Goal: Task Accomplishment & Management: Manage account settings

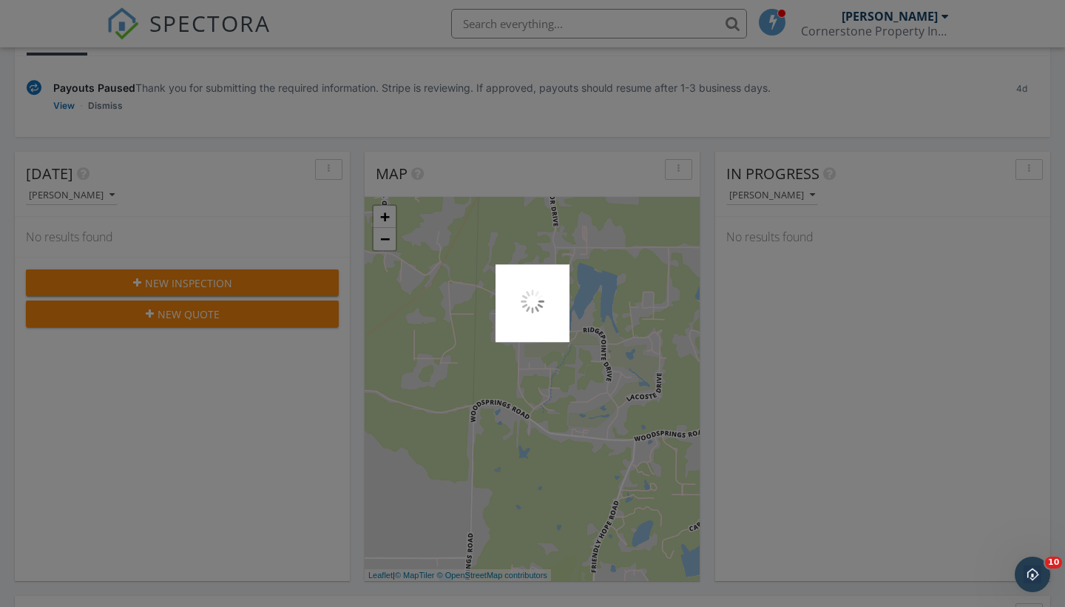
scroll to position [1347, 1066]
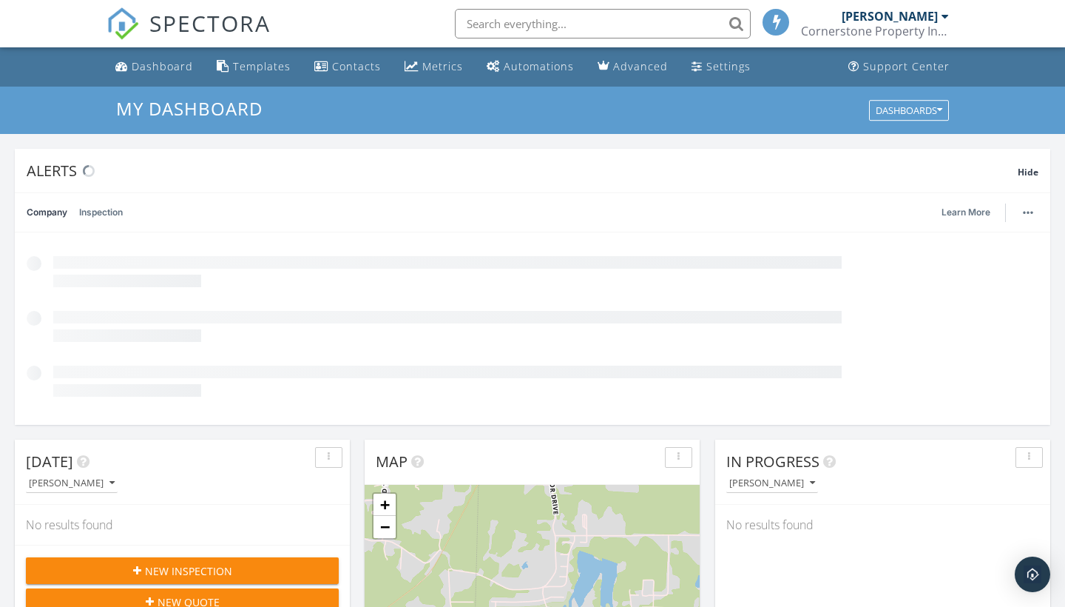
scroll to position [176, 0]
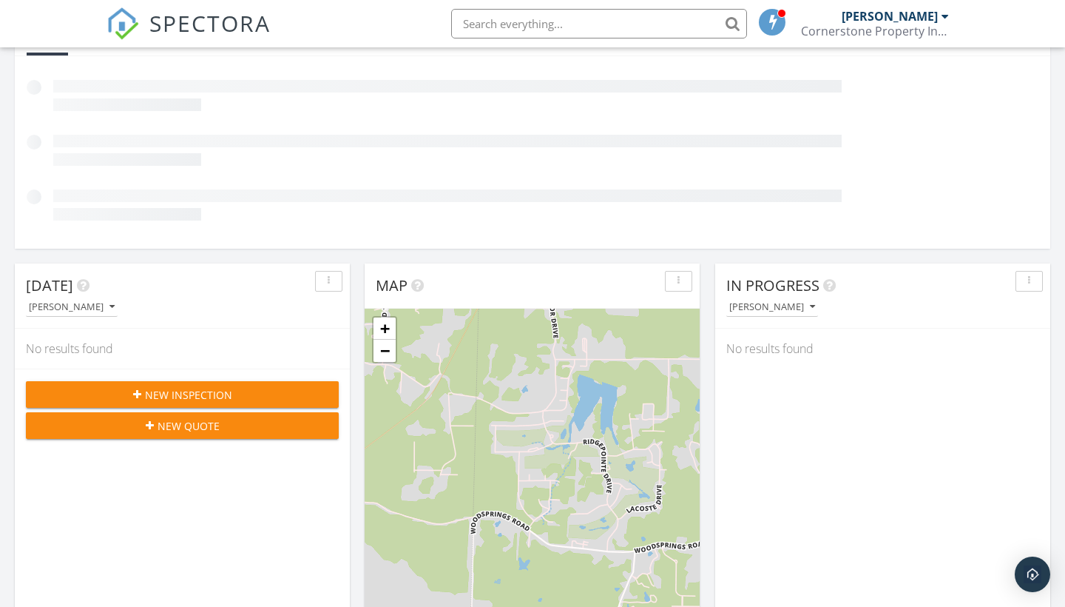
click at [246, 391] on div "New Inspection" at bounding box center [182, 395] width 289 height 16
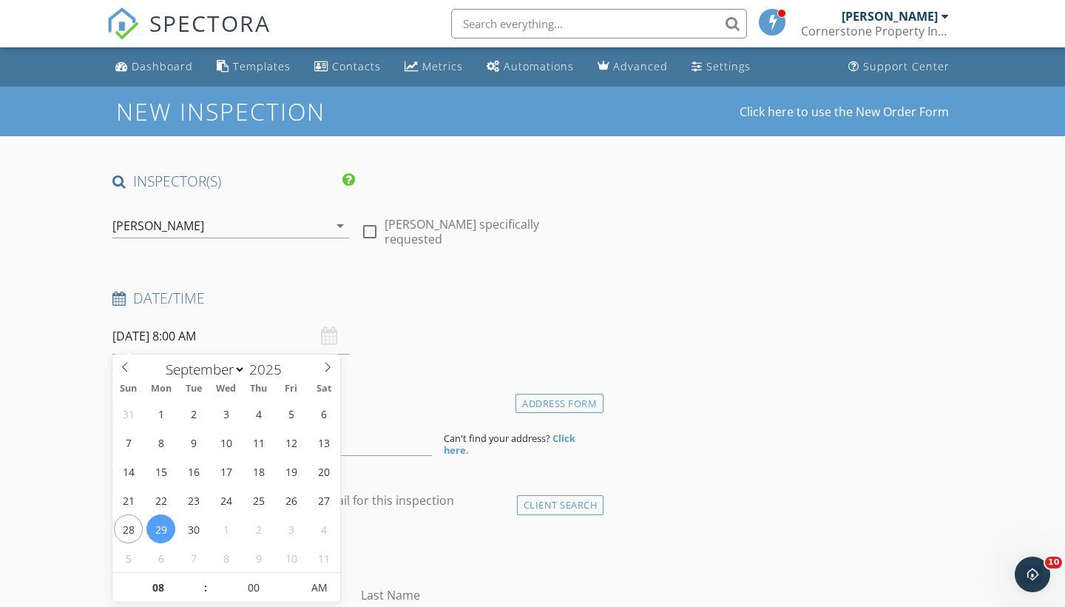
click at [239, 338] on input "09/29/2025 8:00 AM" at bounding box center [230, 336] width 237 height 36
select select "9"
type input "10/03/2025 8:00 AM"
type input "9"
type input "[DATE] 9:00 AM"
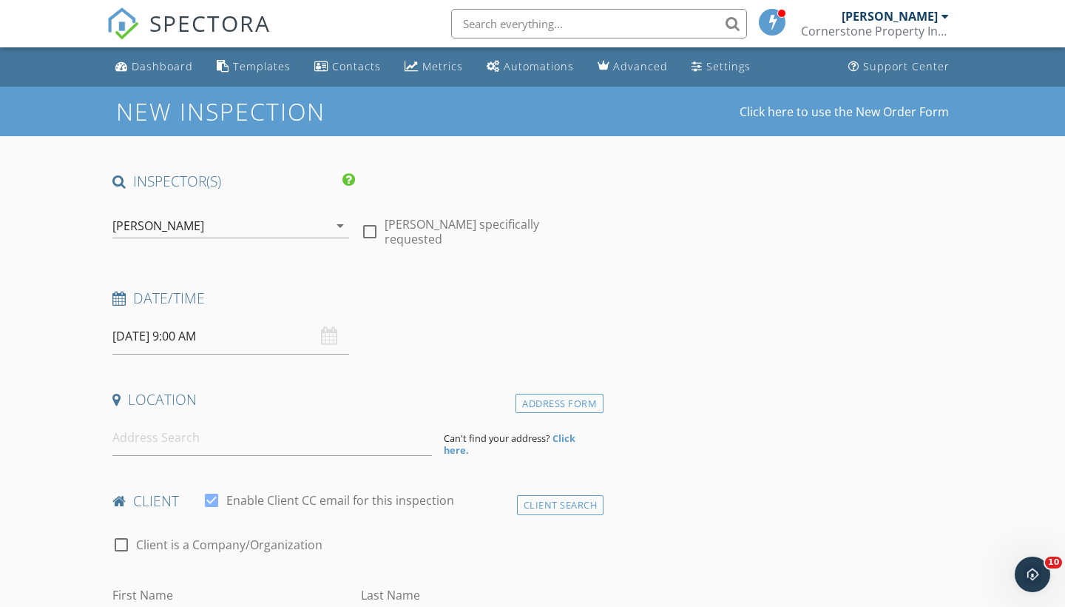
click at [141, 440] on input at bounding box center [272, 437] width 320 height 36
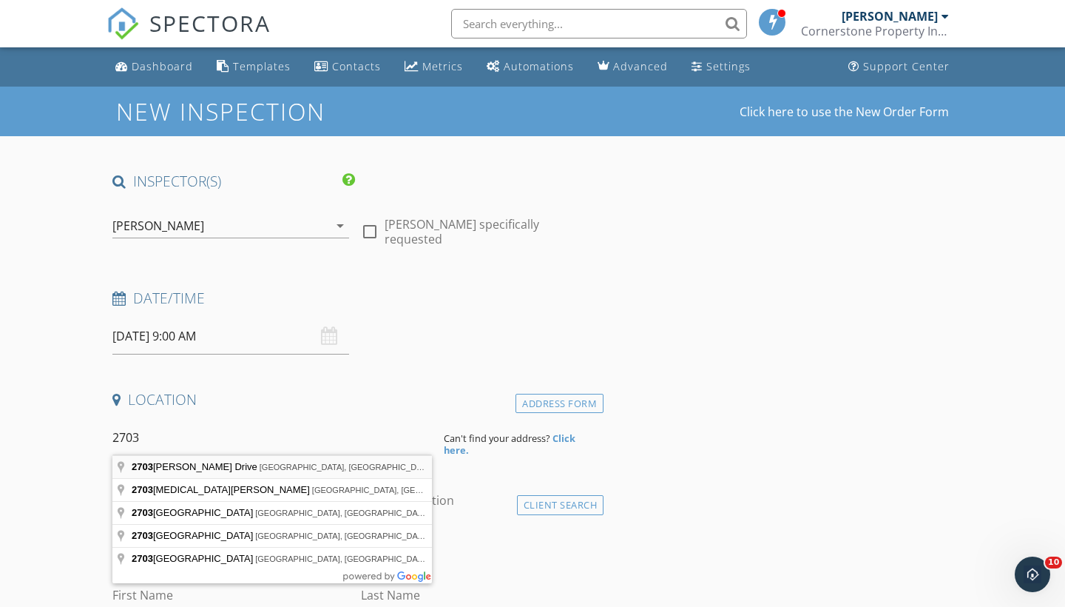
type input "2703 Paula Drive, Jonesboro, AR, USA"
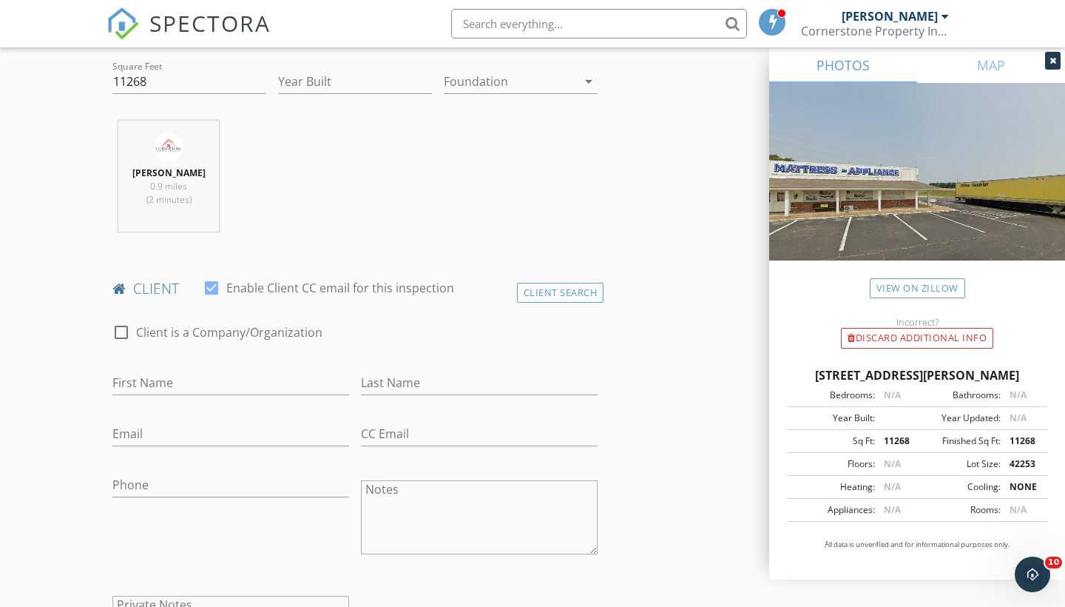
scroll to position [516, 0]
click at [541, 294] on div "Client Search" at bounding box center [560, 291] width 87 height 20
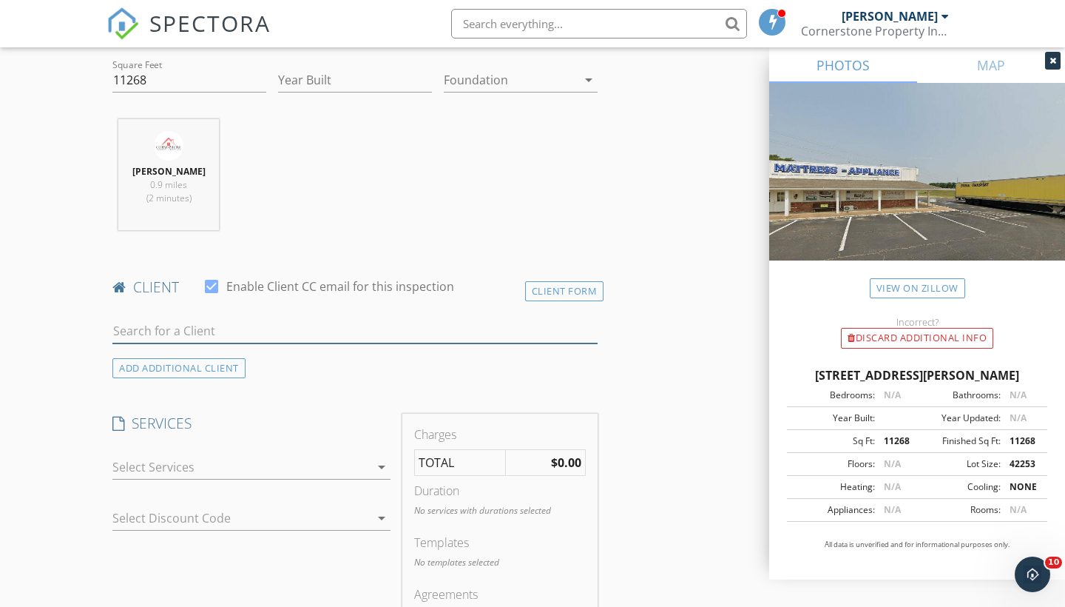
click at [229, 328] on input "text" at bounding box center [354, 331] width 485 height 24
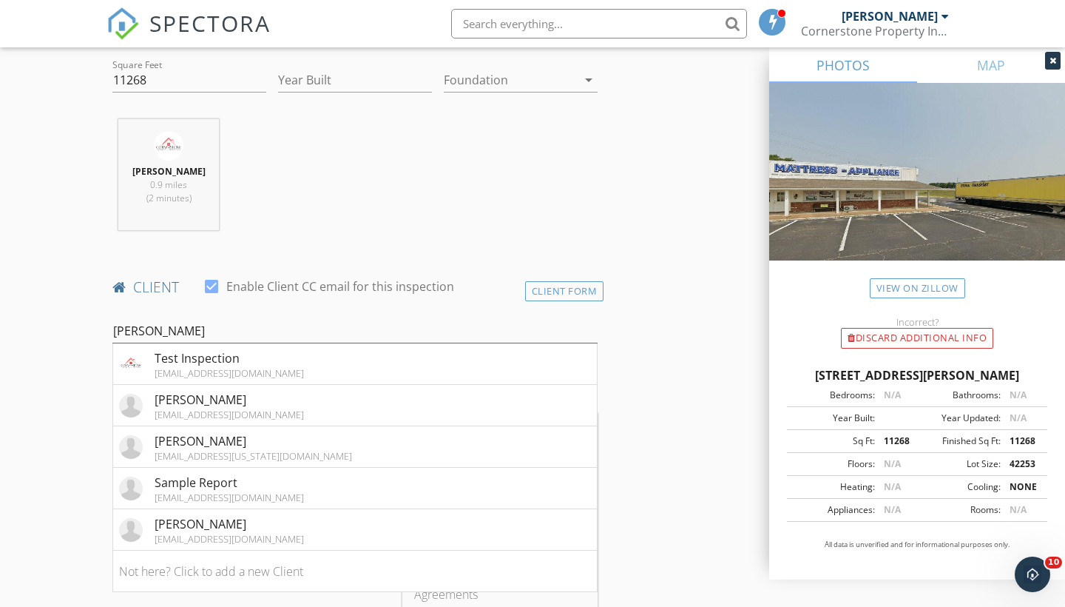
type input "Derek"
drag, startPoint x: 229, startPoint y: 328, endPoint x: 243, endPoint y: 365, distance: 38.6
click at [243, 367] on div "[EMAIL_ADDRESS][DOMAIN_NAME]" at bounding box center [229, 373] width 149 height 12
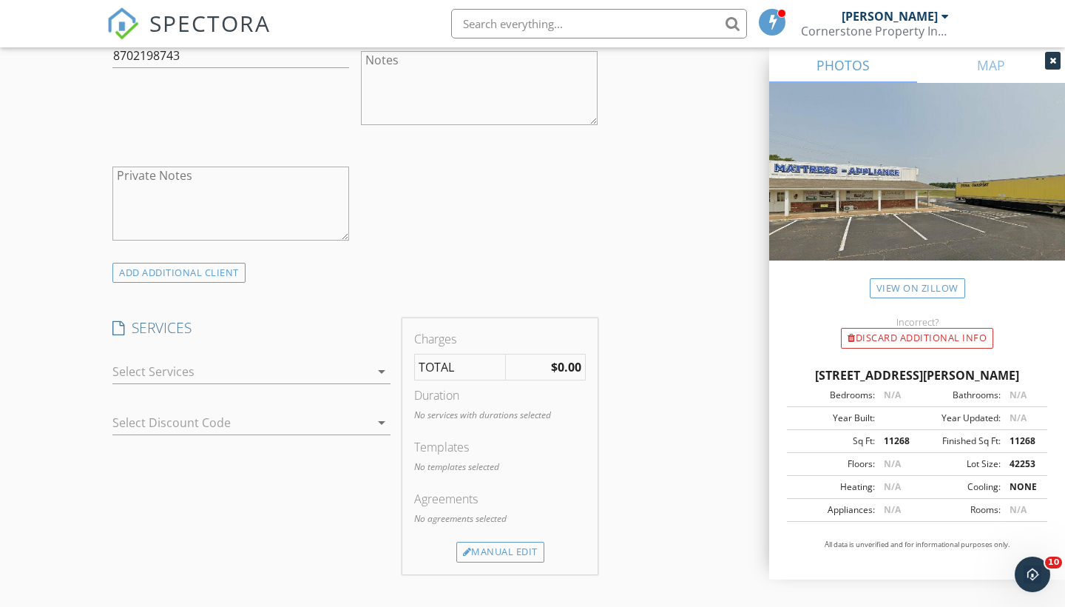
scroll to position [947, 0]
click at [196, 364] on div at bounding box center [240, 369] width 257 height 24
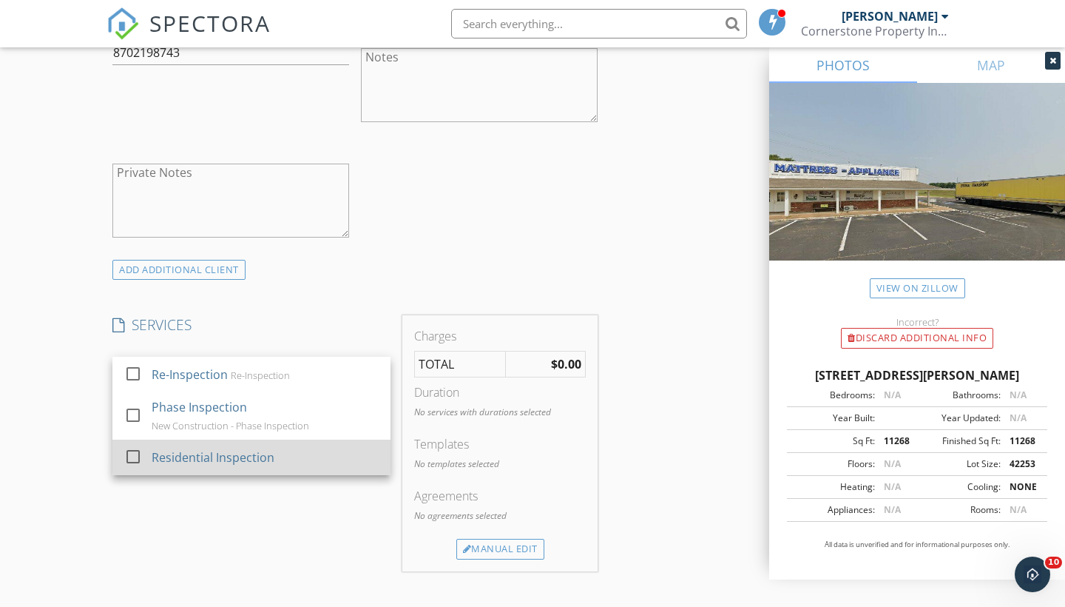
click at [190, 448] on div "Residential Inspection" at bounding box center [213, 457] width 123 height 18
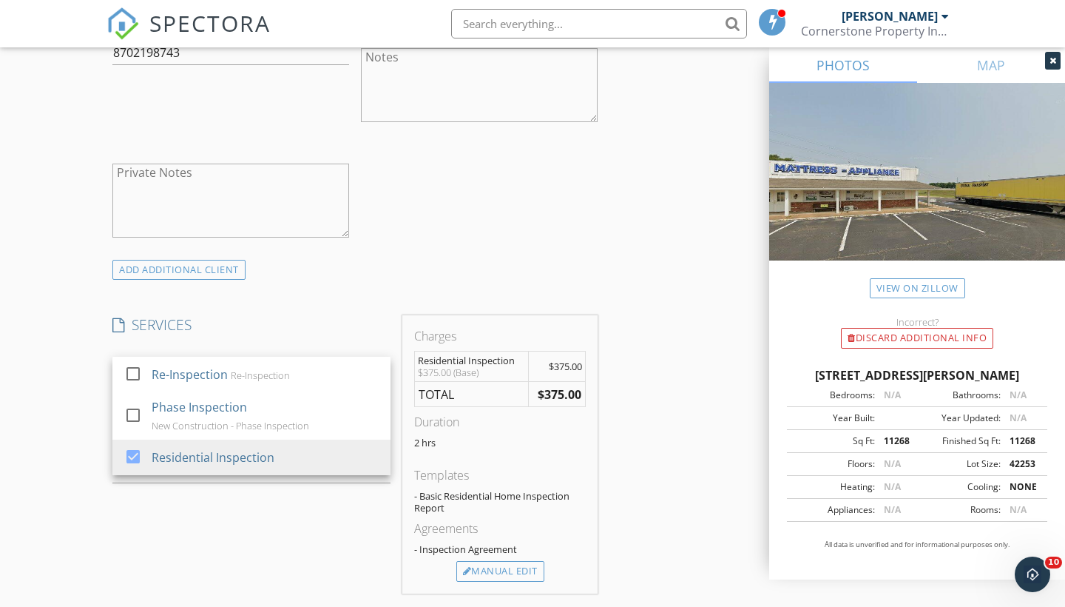
click at [510, 556] on div "Agreements - Inspection Agreement" at bounding box center [500, 539] width 172 height 41
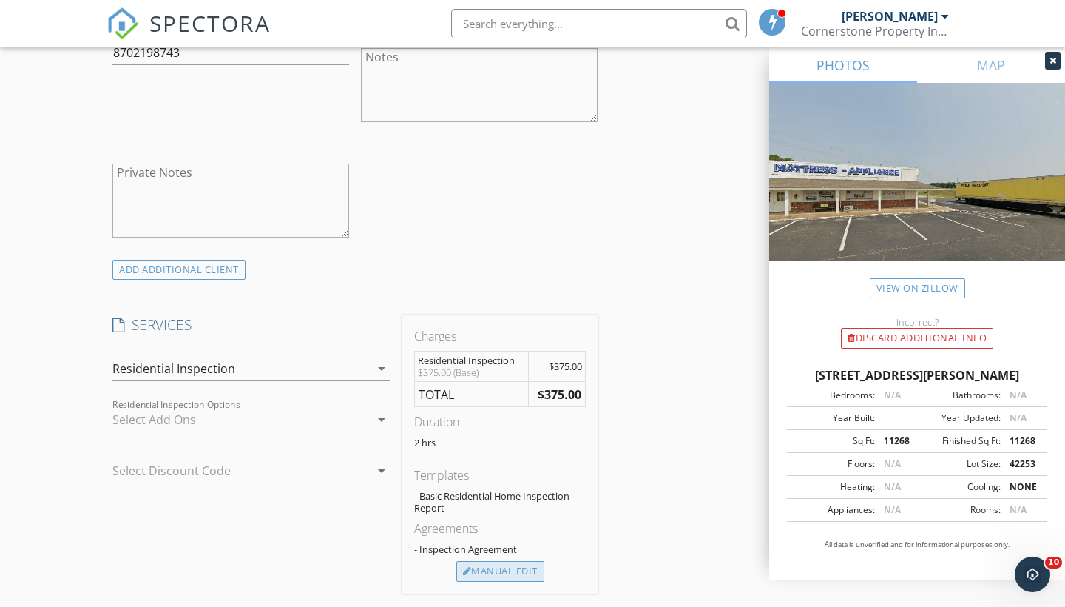
click at [509, 568] on div "Manual Edit" at bounding box center [500, 571] width 88 height 21
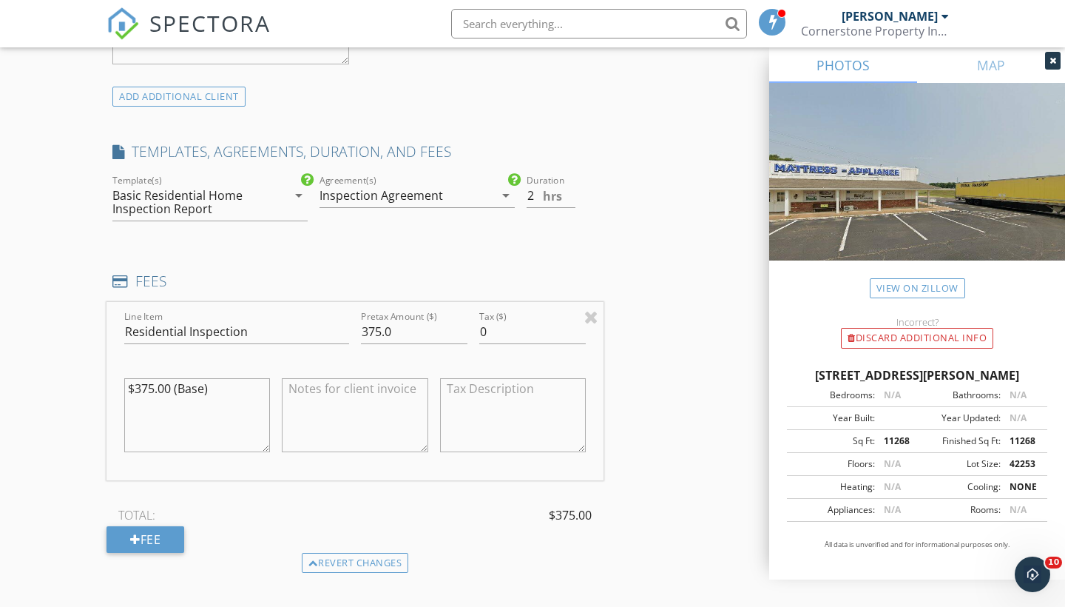
scroll to position [1122, 0]
drag, startPoint x: 271, startPoint y: 195, endPoint x: 267, endPoint y: 203, distance: 8.9
click at [271, 196] on div "Basic Residential Home Inspection Report" at bounding box center [199, 200] width 175 height 37
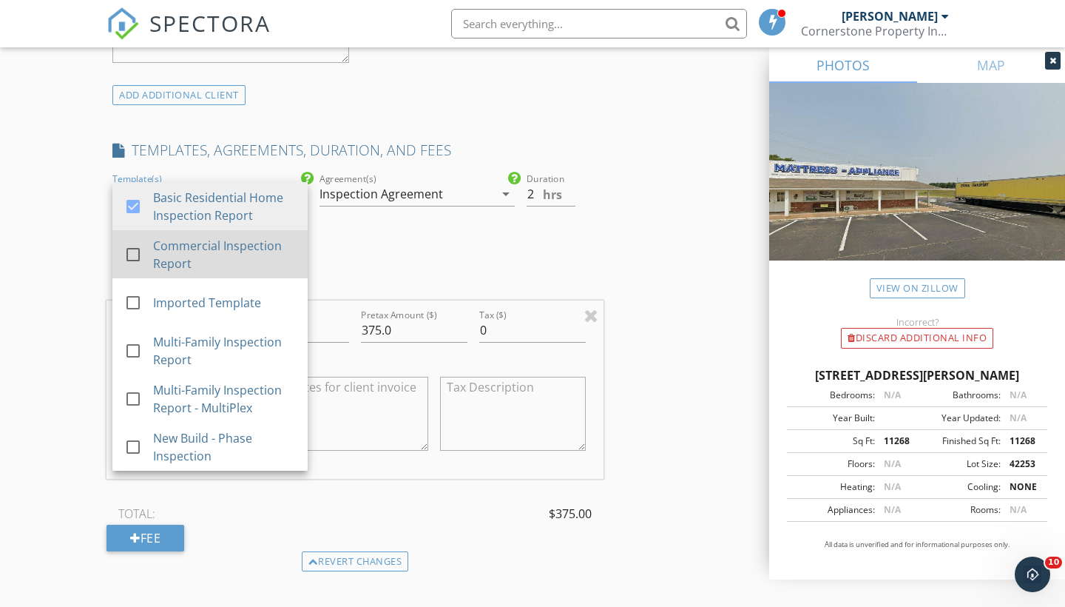
click at [208, 260] on div "Commercial Inspection Report" at bounding box center [224, 255] width 143 height 36
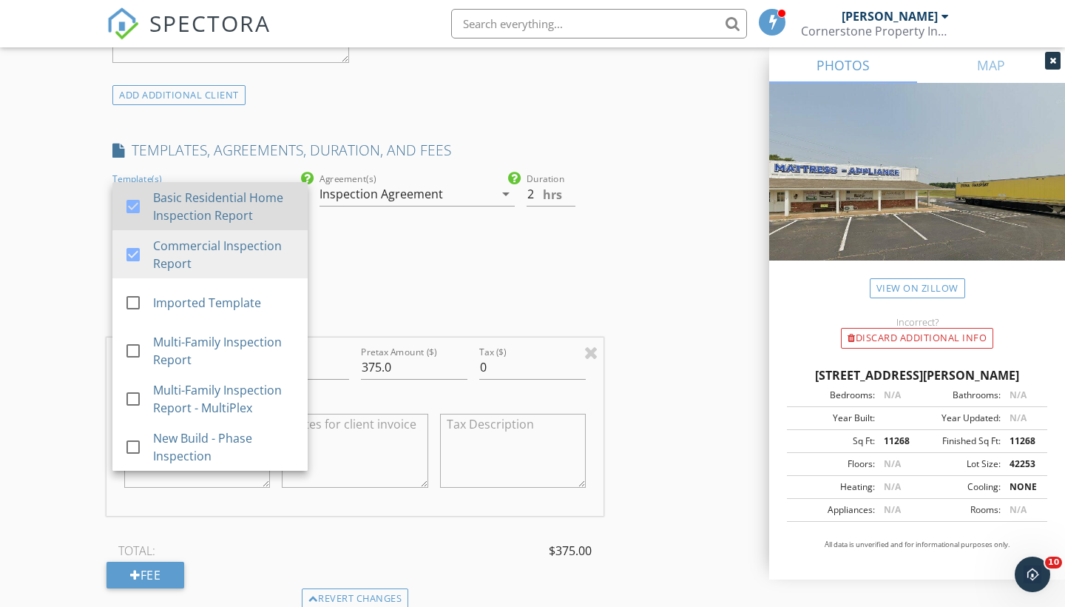
click at [225, 205] on div "Basic Residential Home Inspection Report" at bounding box center [224, 207] width 143 height 36
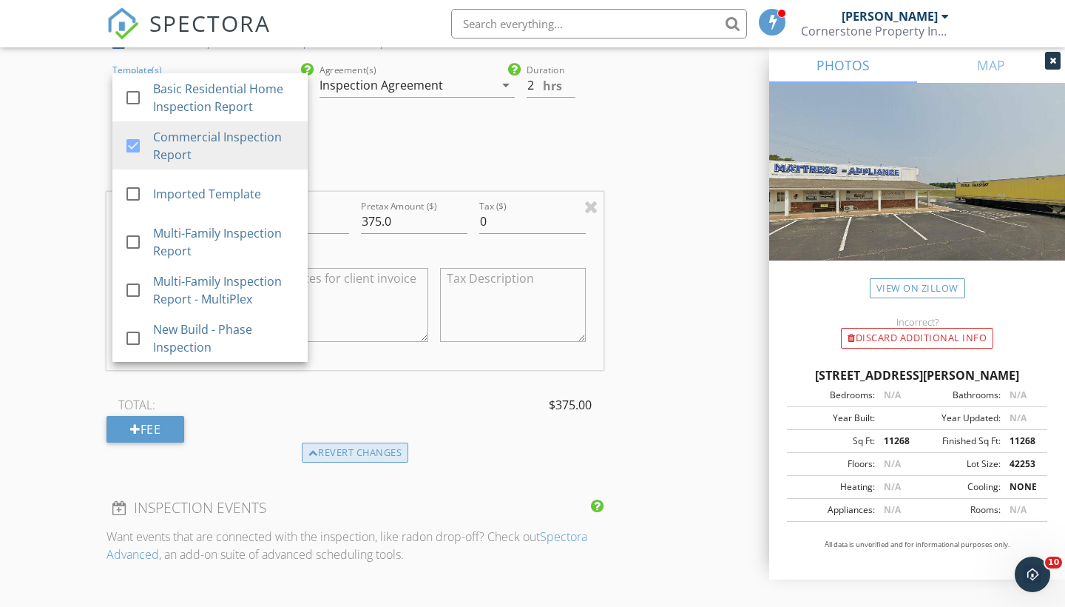
scroll to position [1232, 0]
click at [345, 447] on div "Revert changes" at bounding box center [355, 451] width 107 height 21
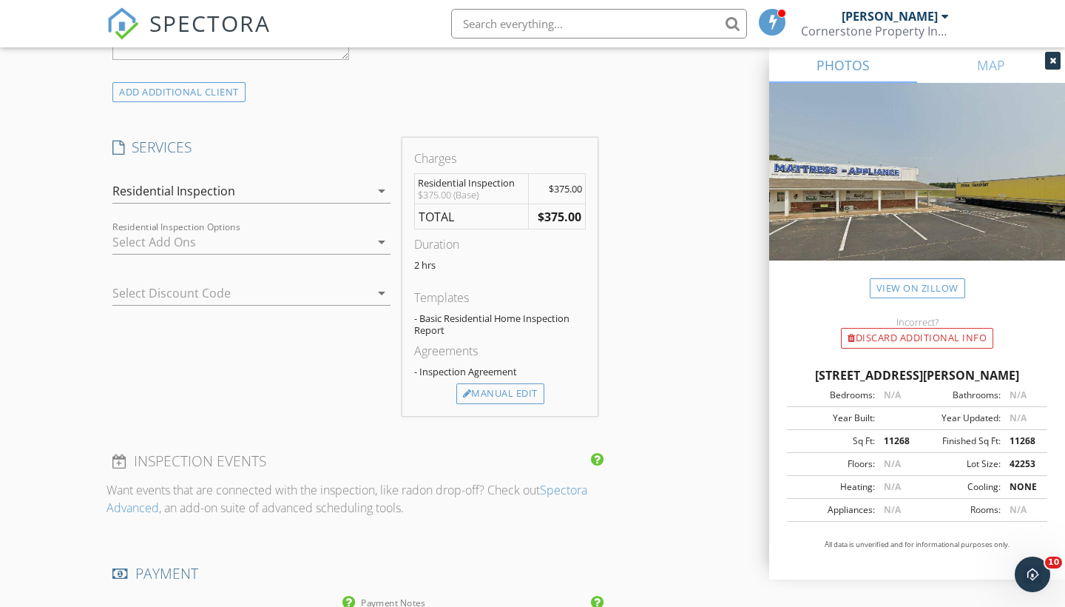
scroll to position [1086, 0]
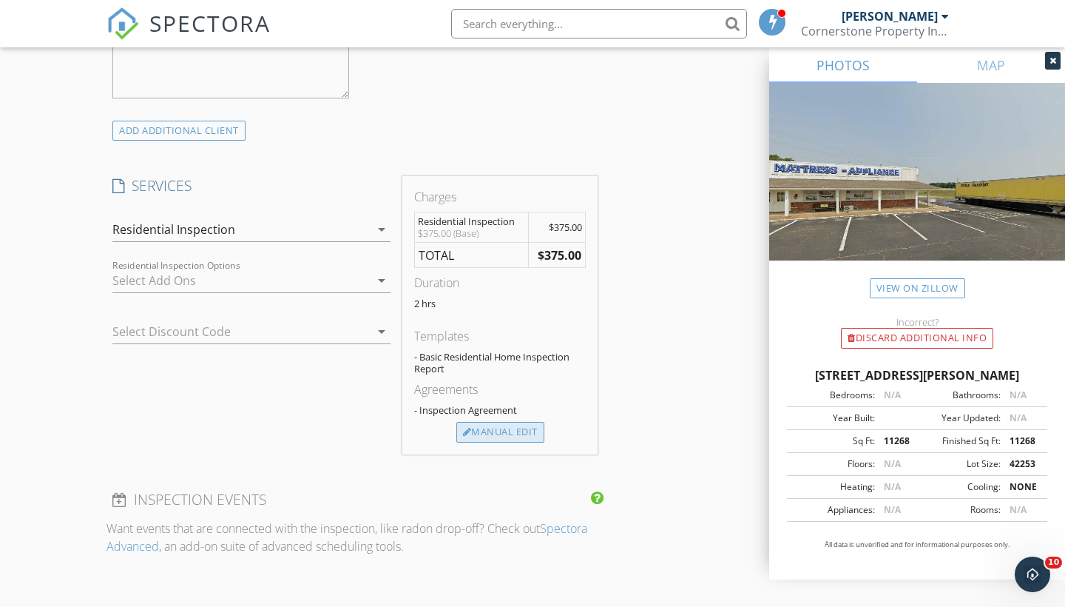
click at [480, 428] on div "Manual Edit" at bounding box center [500, 432] width 88 height 21
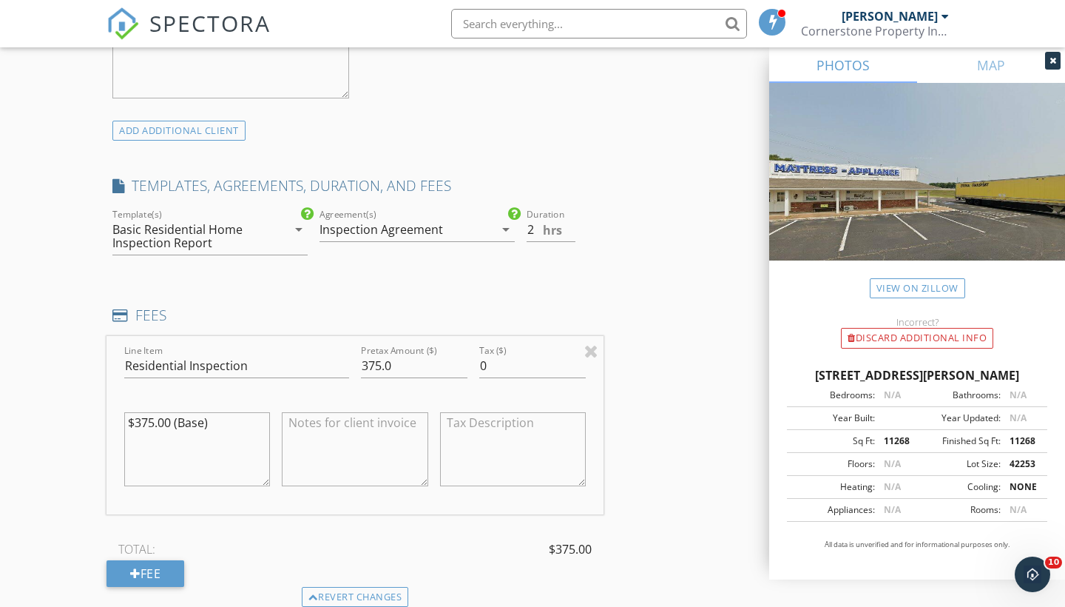
click at [255, 227] on div "Basic Residential Home Inspection Report" at bounding box center [190, 236] width 157 height 27
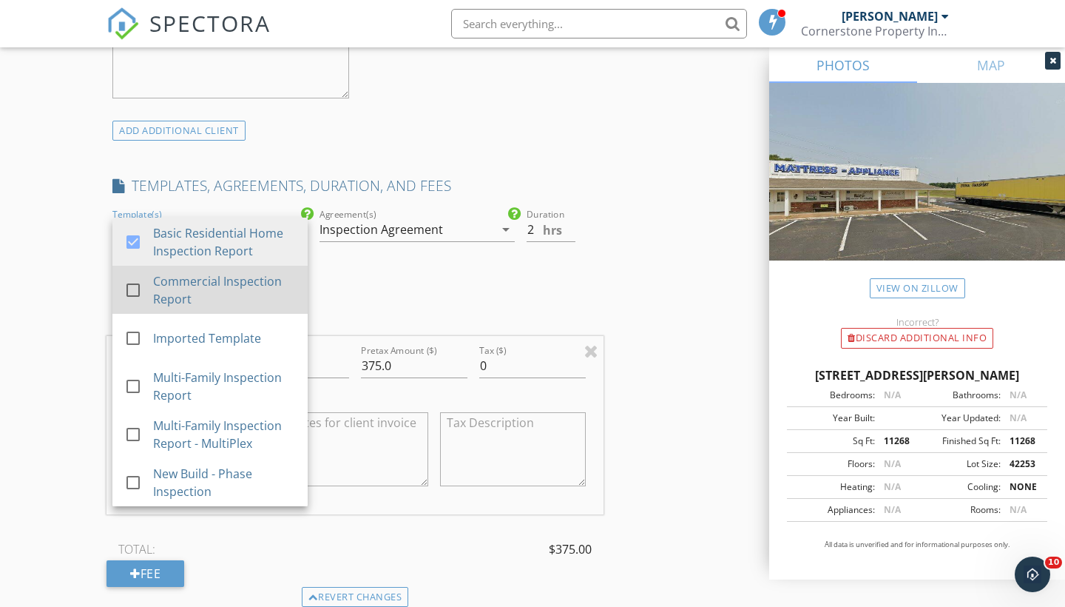
click at [236, 294] on div "Commercial Inspection Report" at bounding box center [224, 290] width 143 height 36
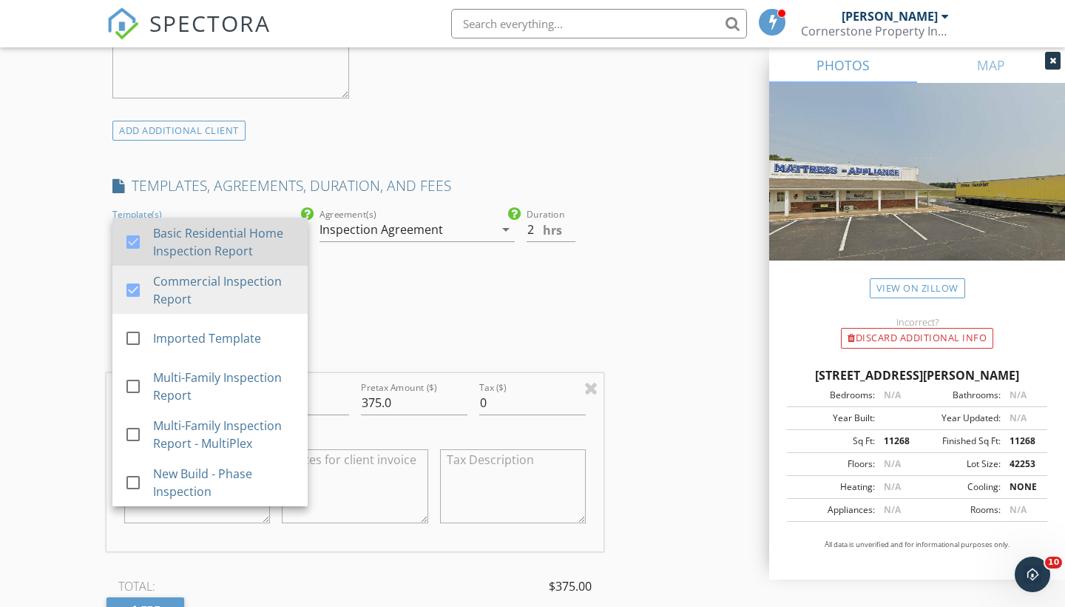
click at [209, 246] on div "Basic Residential Home Inspection Report" at bounding box center [224, 242] width 143 height 36
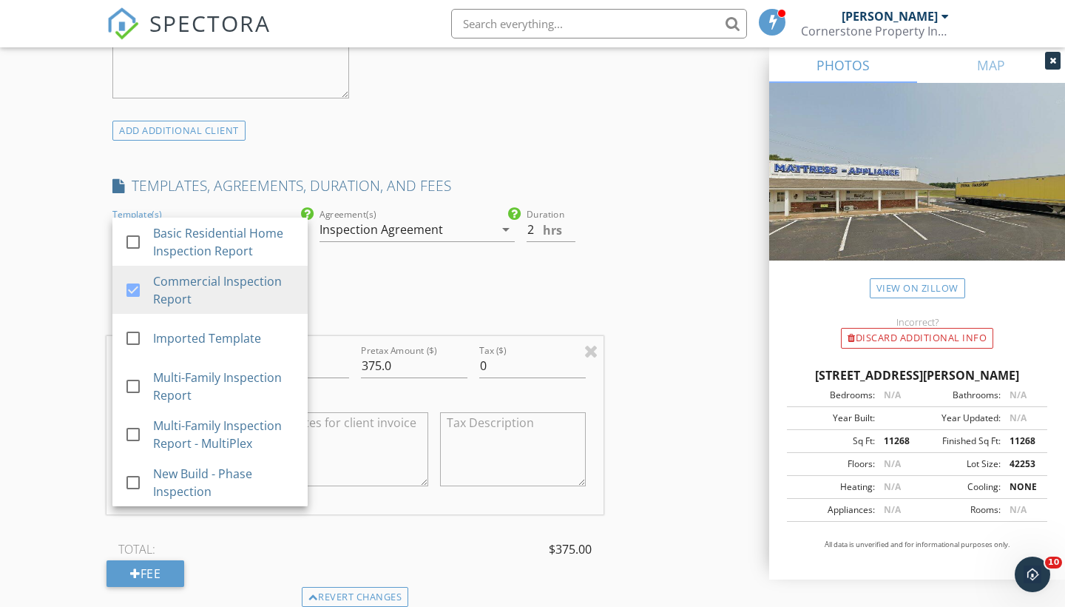
click at [51, 425] on div "New Inspection Click here to use the New Order Form INSPECTOR(S) check_box Dere…" at bounding box center [532, 361] width 1065 height 2721
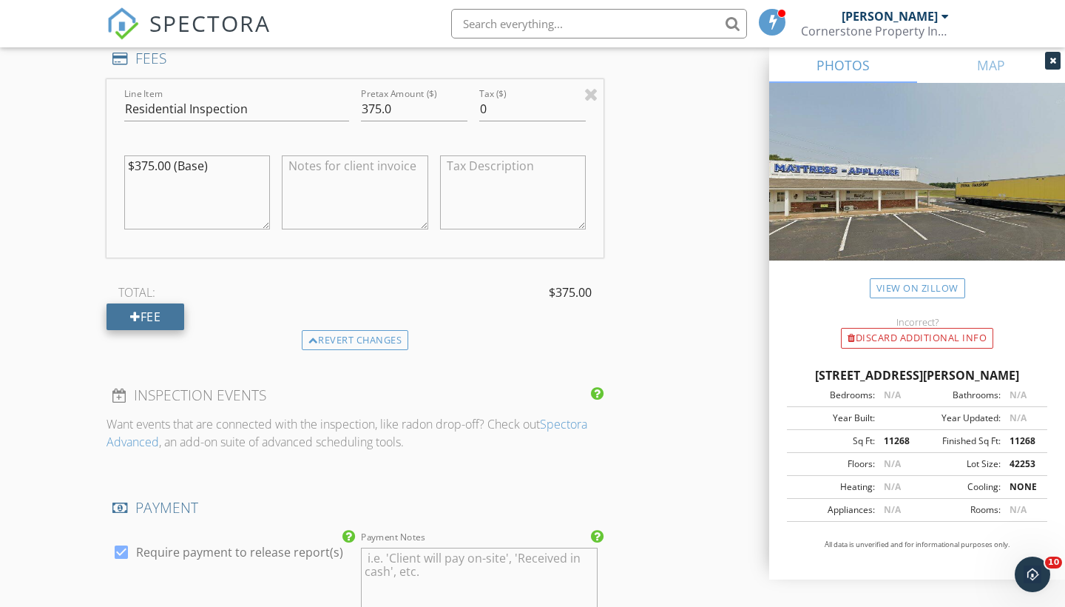
scroll to position [1343, 0]
click at [166, 320] on div "Fee" at bounding box center [146, 316] width 78 height 27
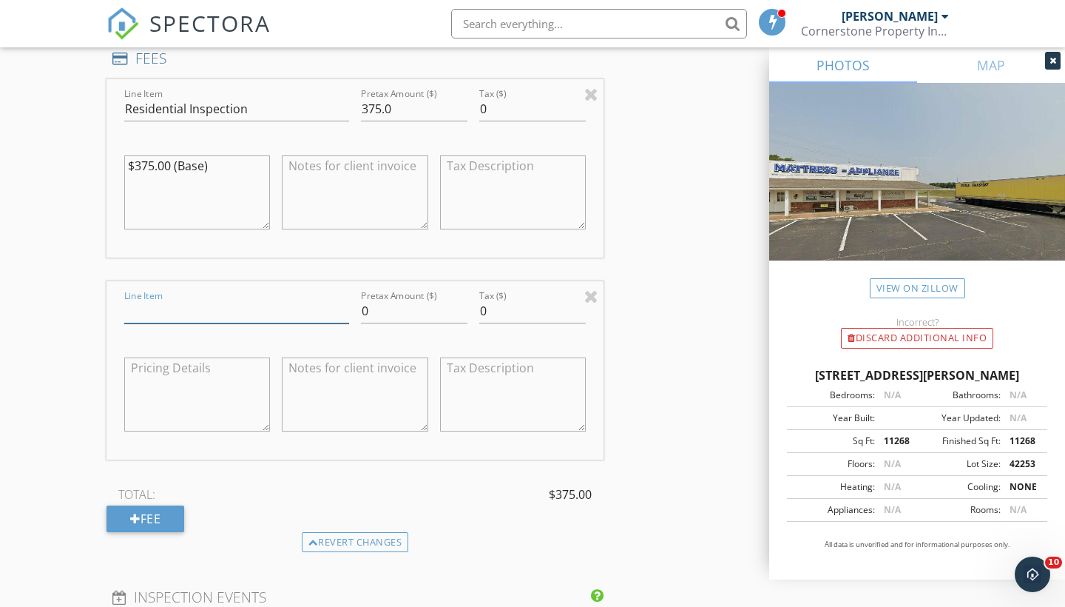
click at [343, 308] on input "Line Item" at bounding box center [236, 311] width 225 height 24
click at [305, 308] on input "Line Item" at bounding box center [236, 311] width 225 height 24
click at [593, 293] on div at bounding box center [591, 296] width 14 height 18
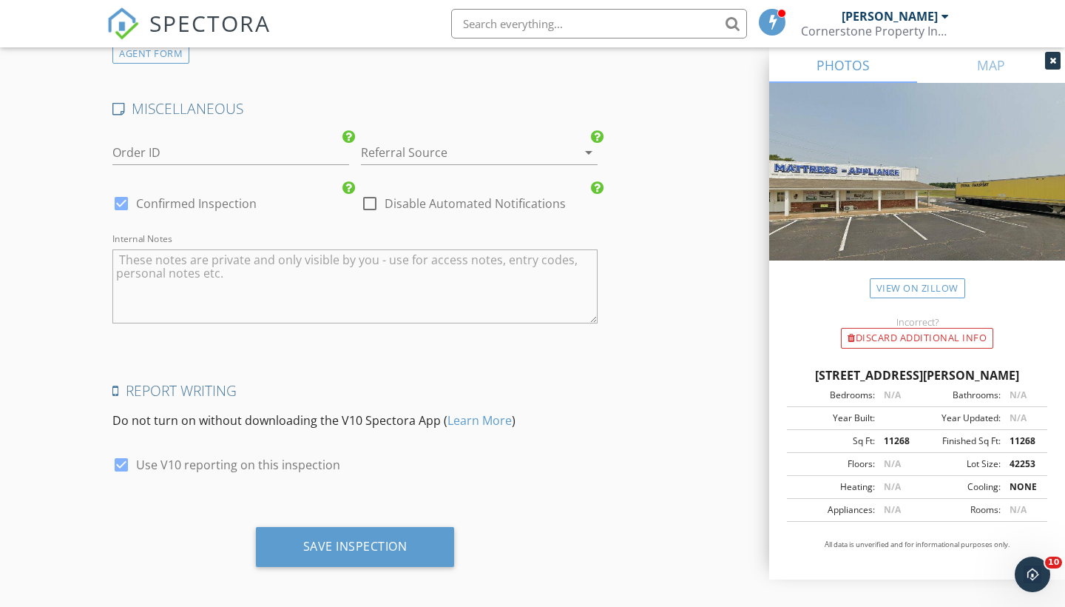
scroll to position [2194, 0]
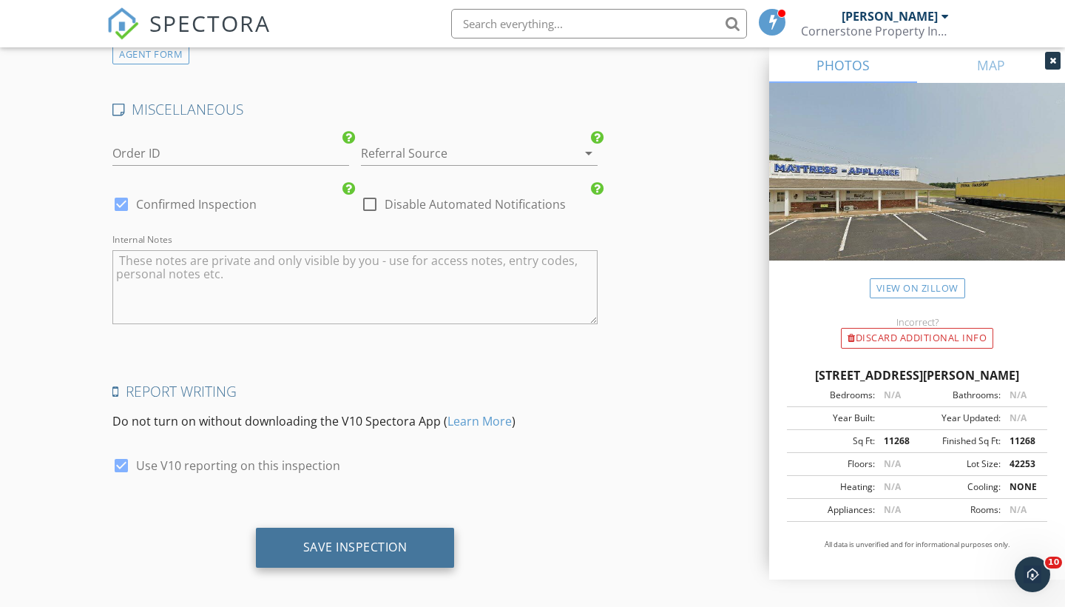
click at [328, 542] on div "Save Inspection" at bounding box center [355, 546] width 104 height 15
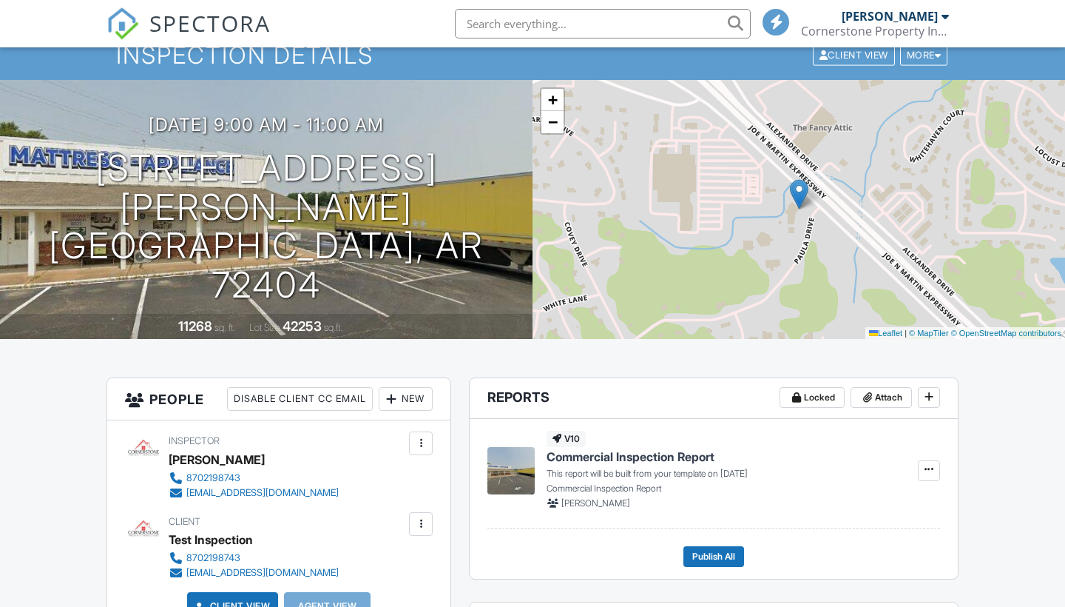
scroll to position [61, 0]
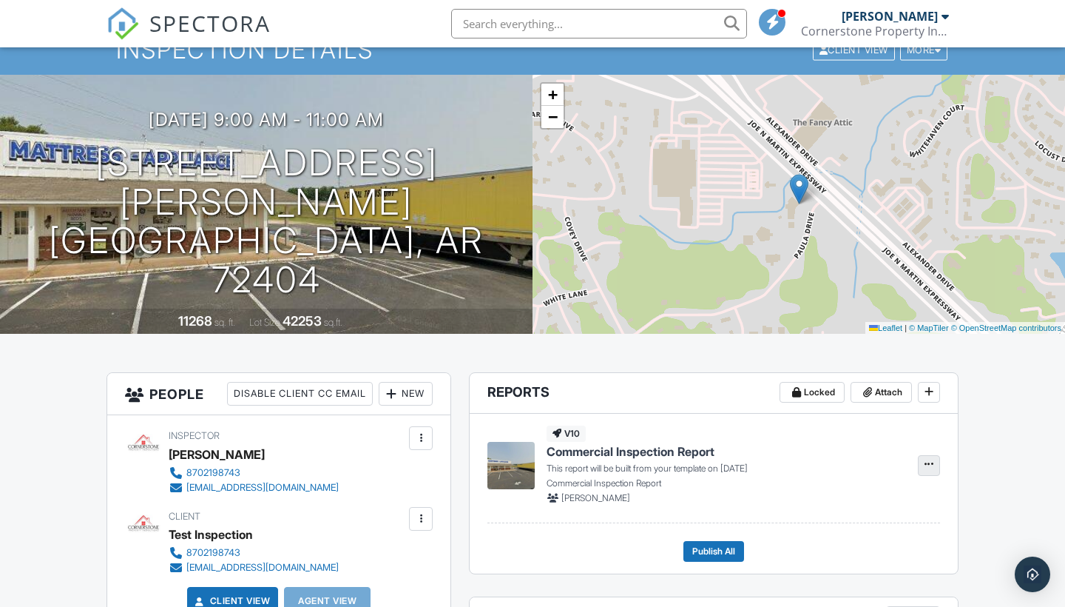
click at [922, 469] on span at bounding box center [929, 463] width 15 height 15
click at [834, 440] on div "v10 Commercial Inspection Report This report will be built from your template o…" at bounding box center [724, 464] width 354 height 78
click at [931, 393] on icon at bounding box center [929, 391] width 9 height 10
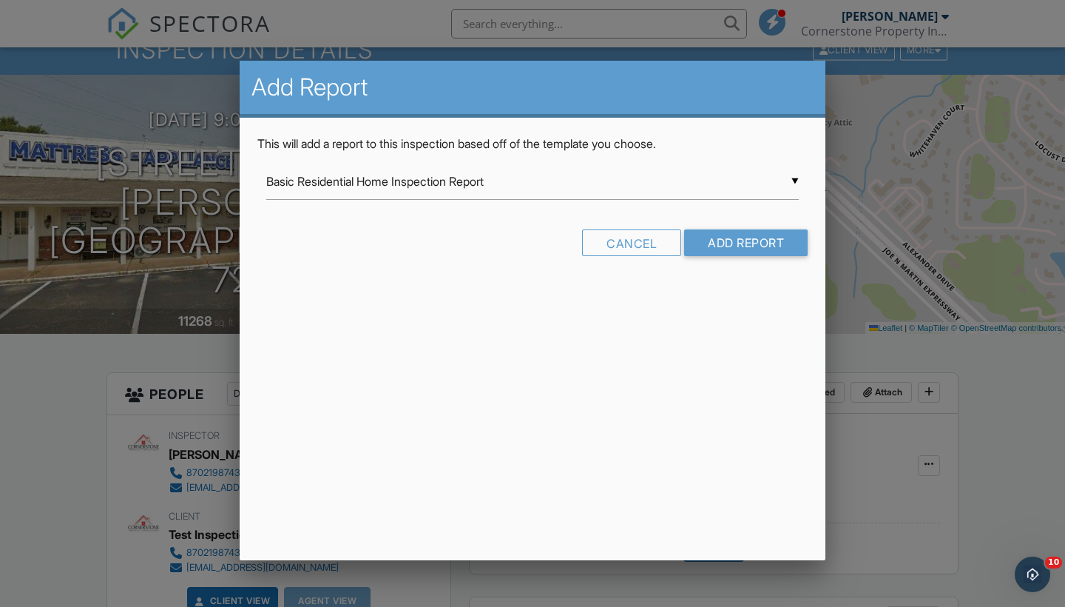
click at [510, 192] on div "▼ Basic Residential Home Inspection Report Basic Residential Home Inspection Re…" at bounding box center [532, 181] width 533 height 36
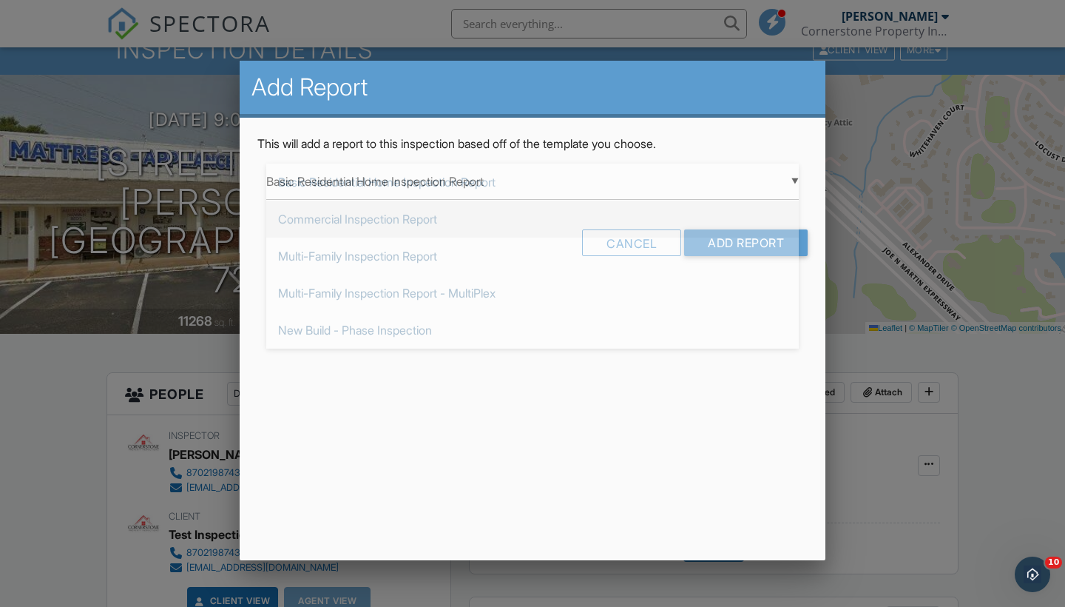
click at [440, 225] on span "Commercial Inspection Report" at bounding box center [532, 218] width 533 height 37
type input "Commercial Inspection Report"
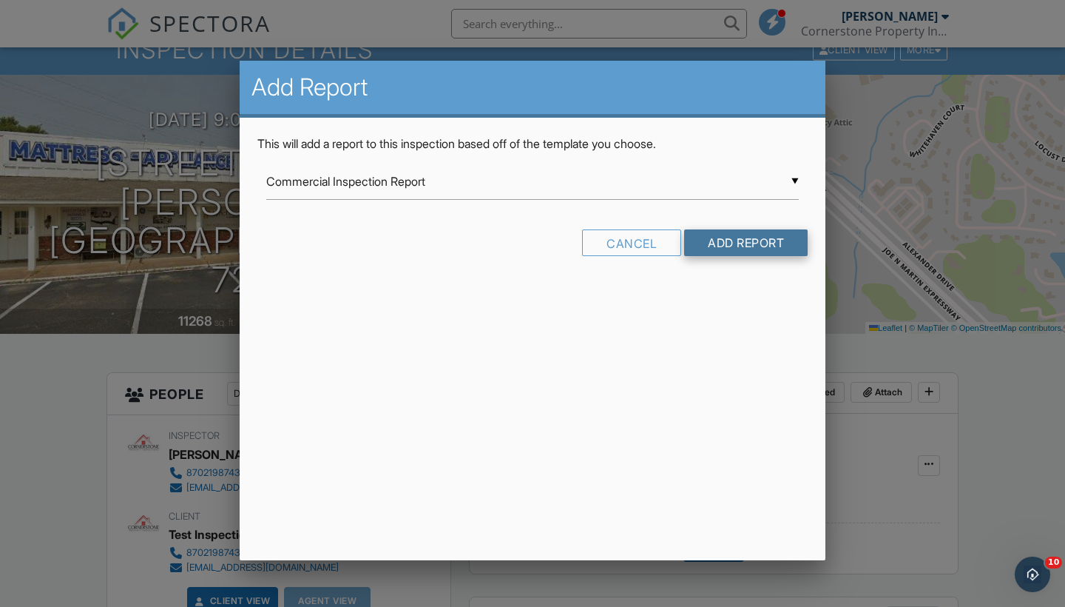
click at [720, 246] on input "Add Report" at bounding box center [746, 242] width 124 height 27
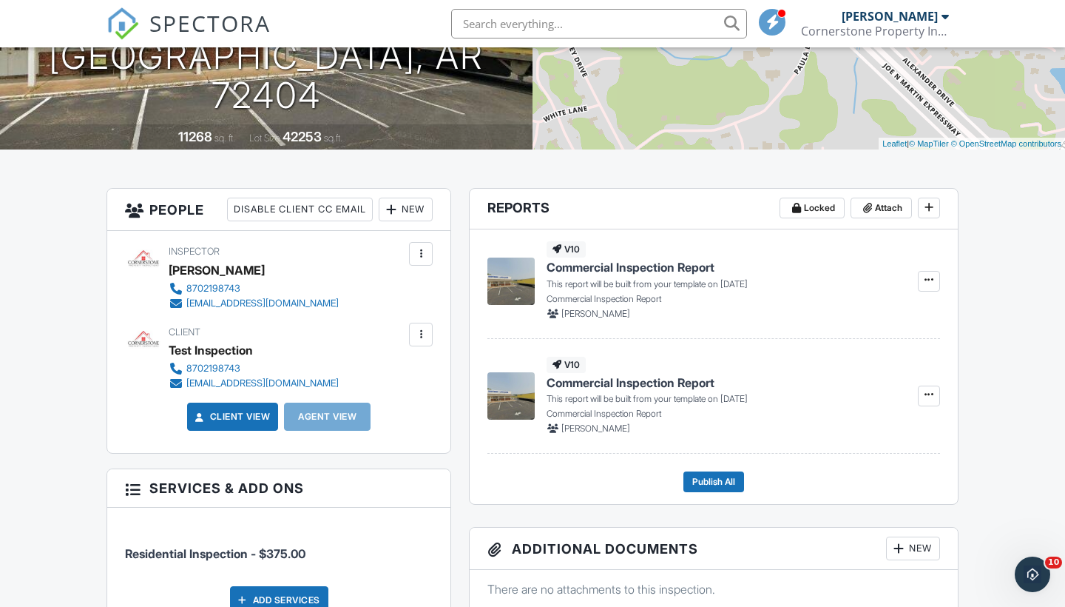
click at [701, 266] on span "Commercial Inspection Report" at bounding box center [631, 267] width 168 height 16
click at [932, 284] on icon at bounding box center [929, 279] width 9 height 10
click at [856, 314] on span "Build Now" at bounding box center [832, 320] width 47 height 16
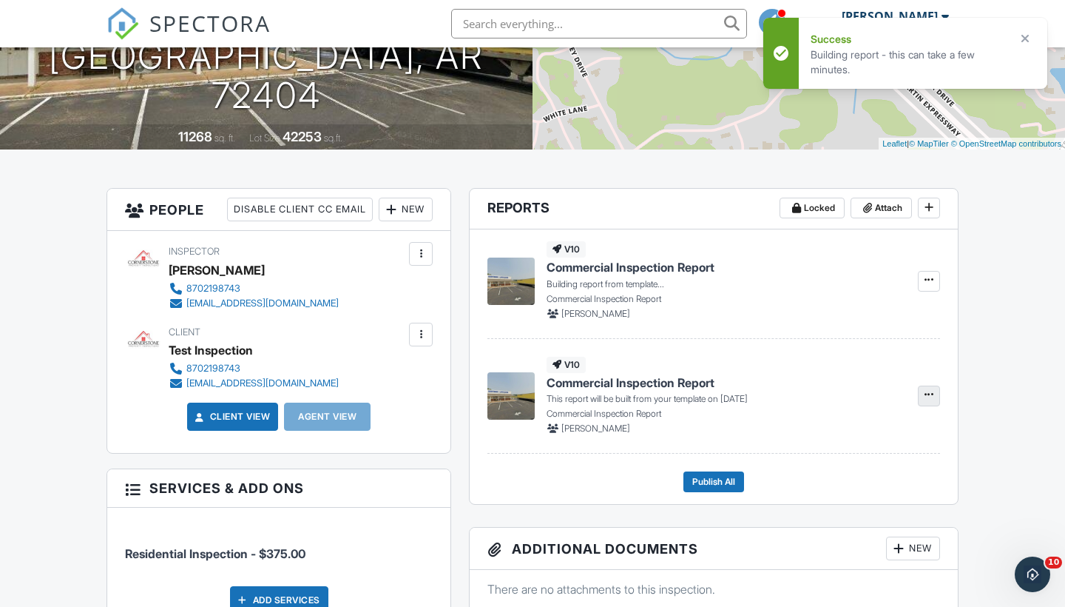
click at [928, 399] on span at bounding box center [929, 394] width 15 height 15
click at [824, 434] on span "Build Now" at bounding box center [832, 435] width 47 height 16
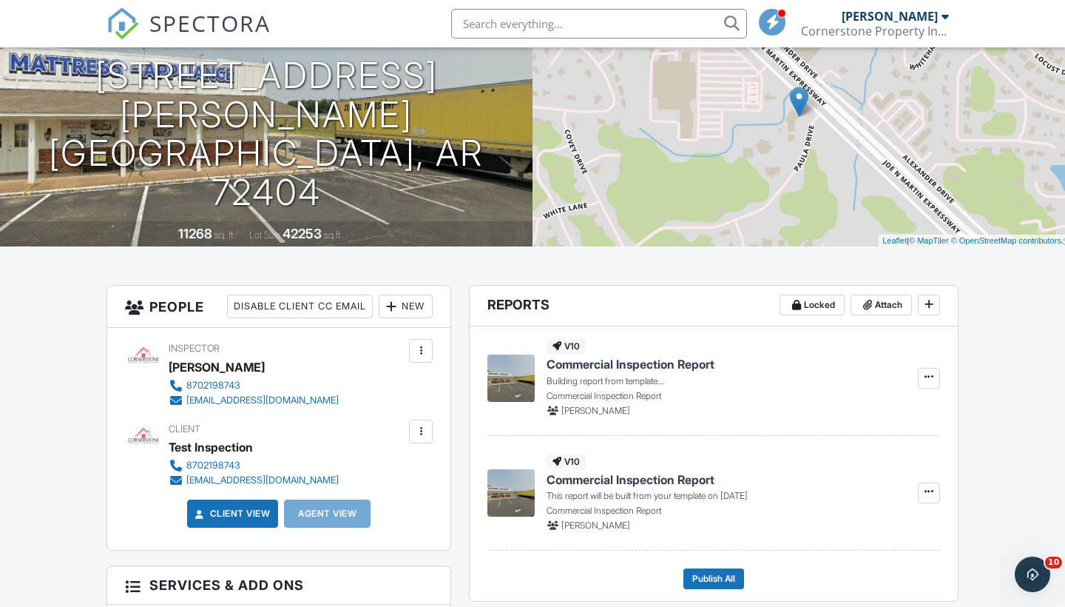
scroll to position [151, 0]
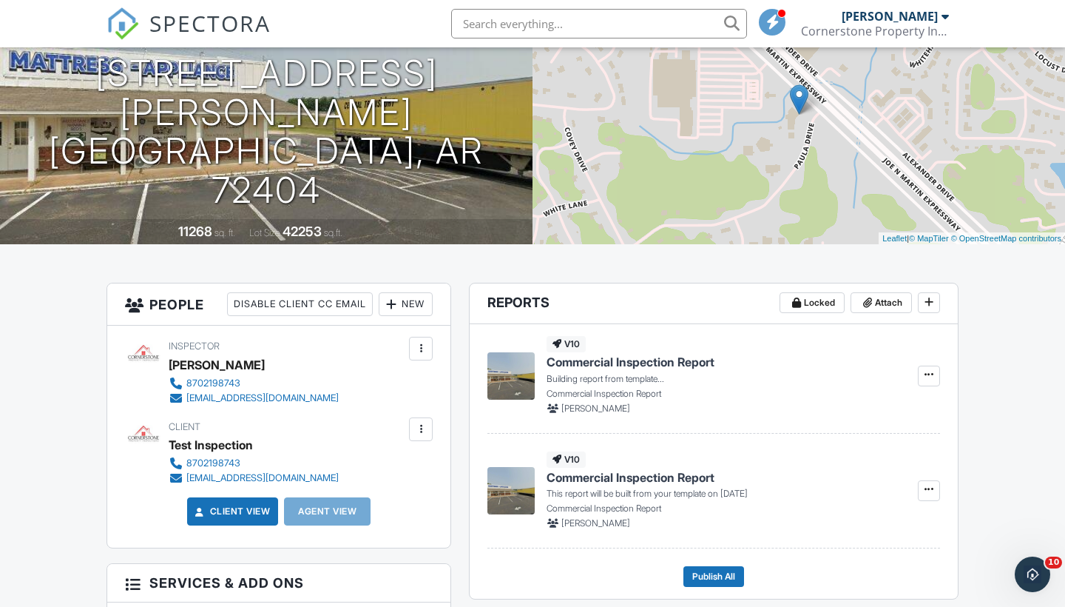
click at [660, 358] on span "Commercial Inspection Report" at bounding box center [631, 362] width 168 height 16
click at [916, 376] on div at bounding box center [926, 375] width 28 height 78
click at [922, 374] on span at bounding box center [929, 374] width 15 height 15
click at [761, 372] on p "Building report from template..." at bounding box center [724, 378] width 354 height 13
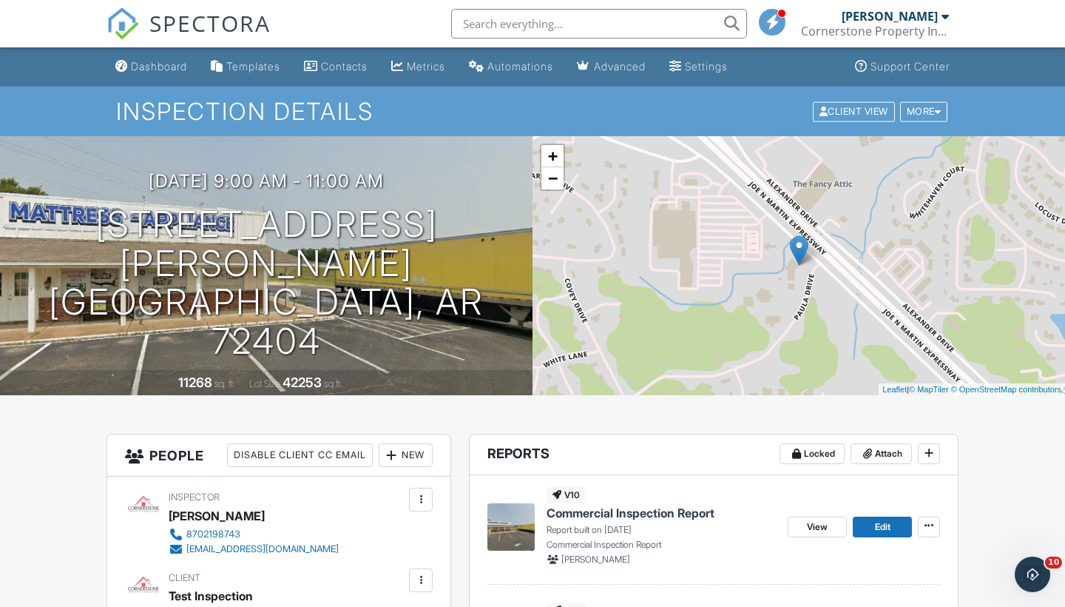
scroll to position [0, 0]
click at [641, 67] on div "Advanced" at bounding box center [620, 66] width 52 height 13
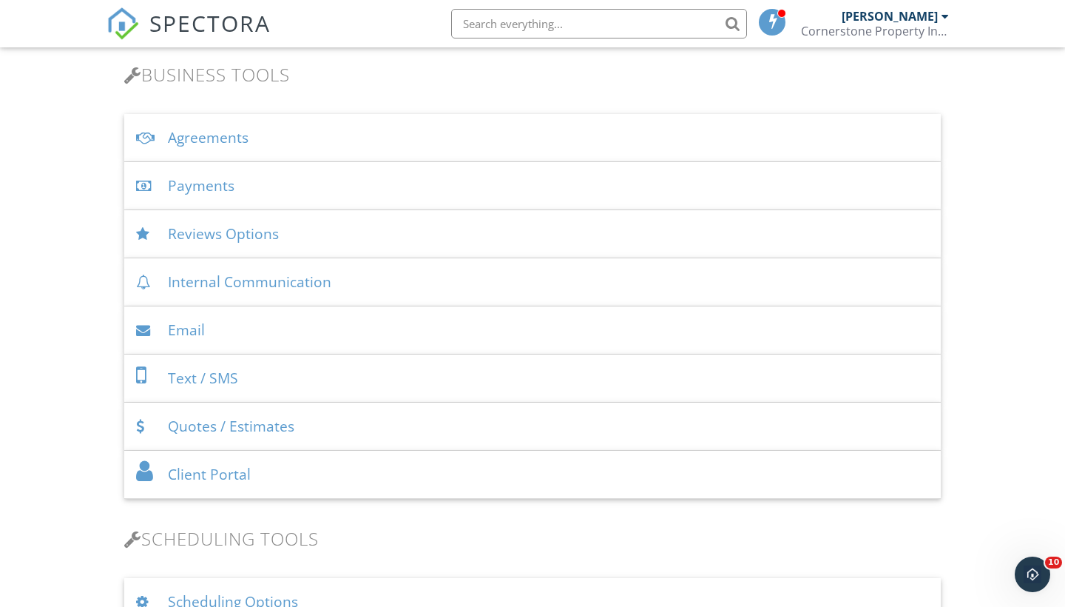
click at [260, 376] on div "Text / SMS" at bounding box center [532, 378] width 817 height 48
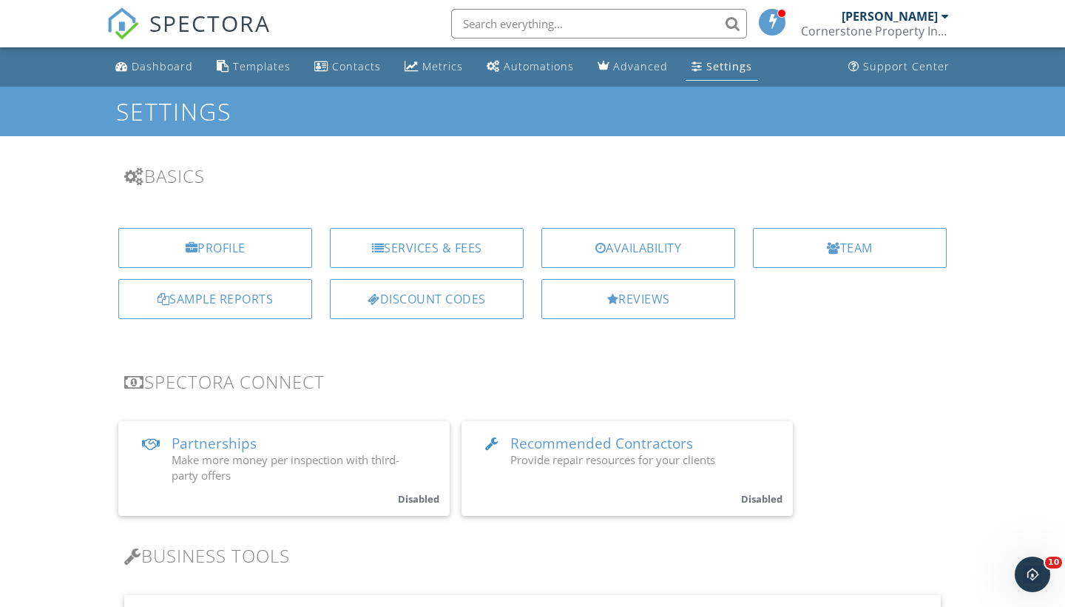
scroll to position [481, 0]
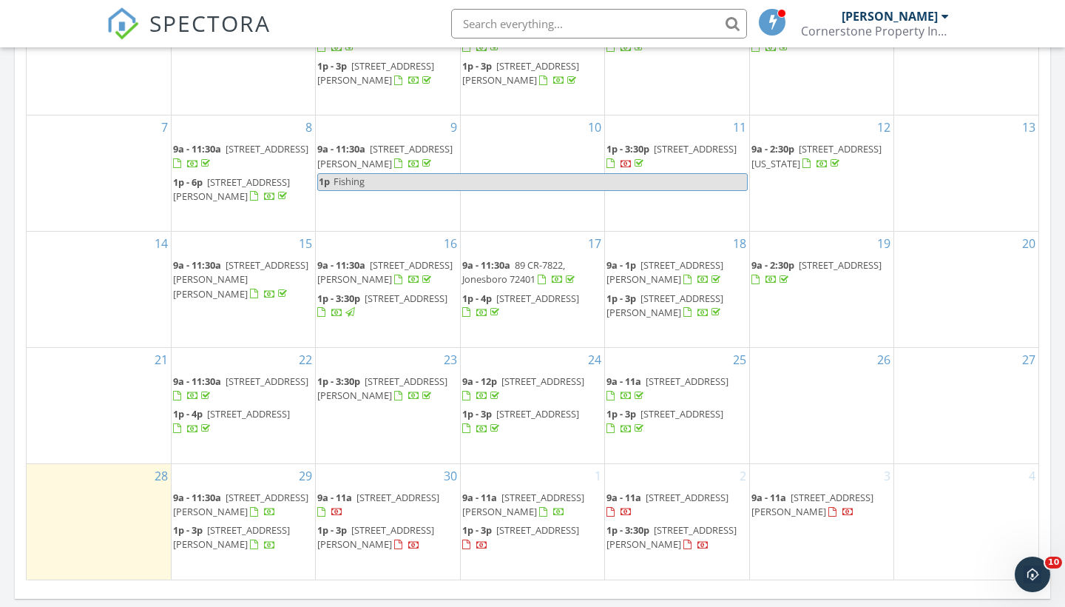
scroll to position [1122, 0]
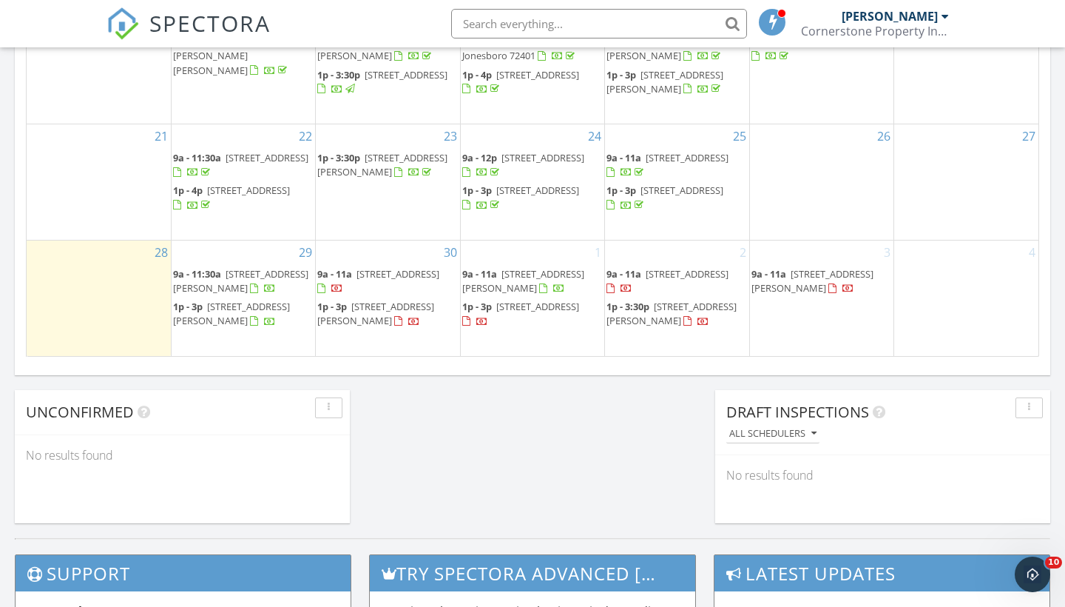
click at [802, 280] on span "[STREET_ADDRESS][PERSON_NAME]" at bounding box center [813, 280] width 122 height 27
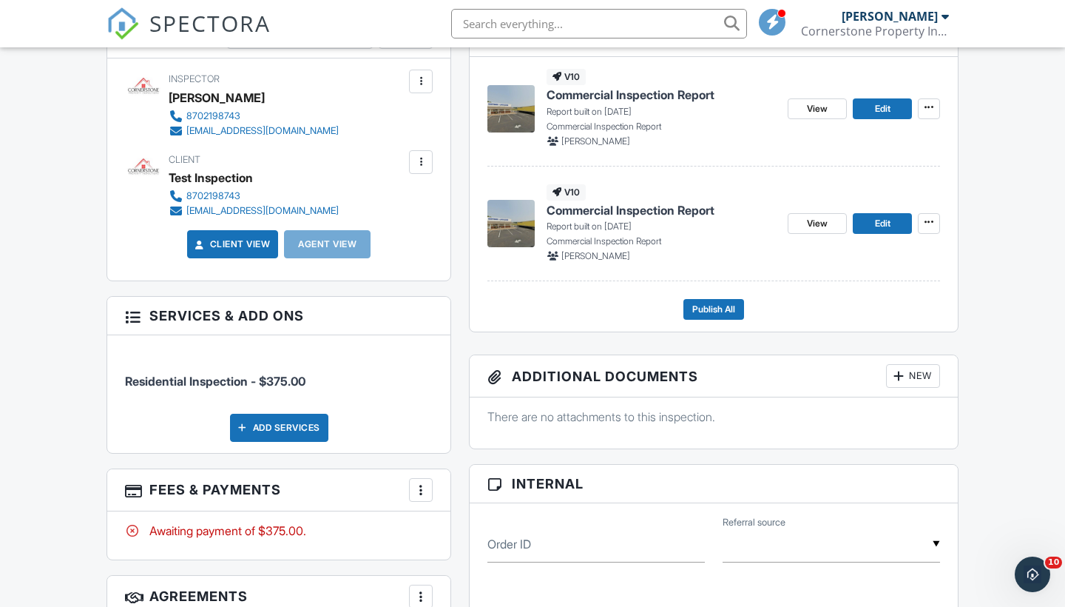
click at [613, 97] on span "Commercial Inspection Report" at bounding box center [631, 95] width 168 height 16
click at [930, 110] on icon at bounding box center [929, 107] width 9 height 10
click at [869, 107] on link "Edit" at bounding box center [882, 108] width 59 height 21
click at [875, 223] on span "Edit" at bounding box center [883, 223] width 16 height 15
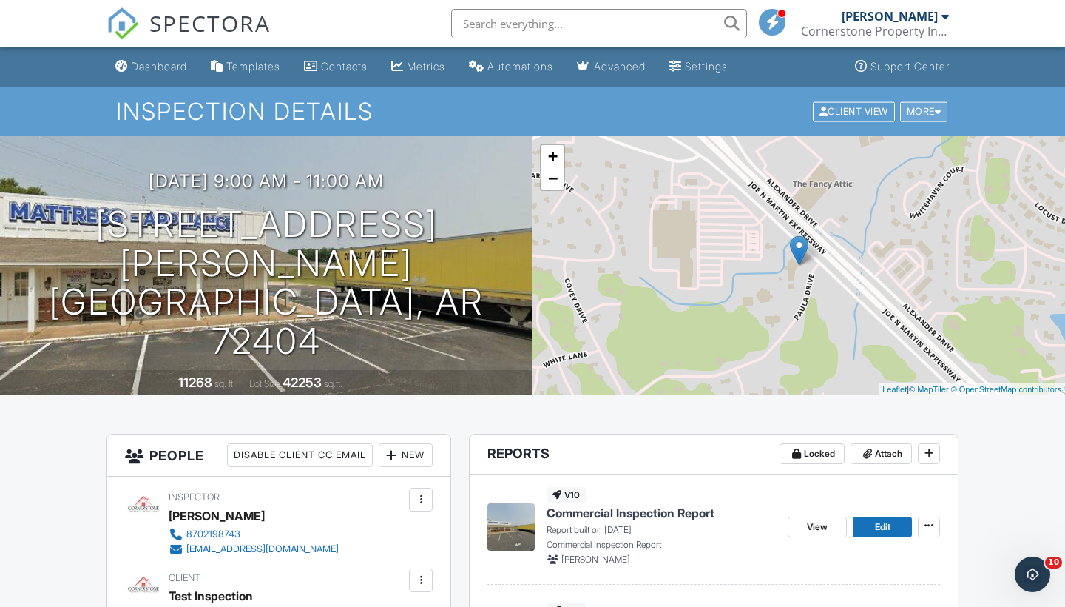
click at [923, 120] on div "More" at bounding box center [924, 111] width 48 height 20
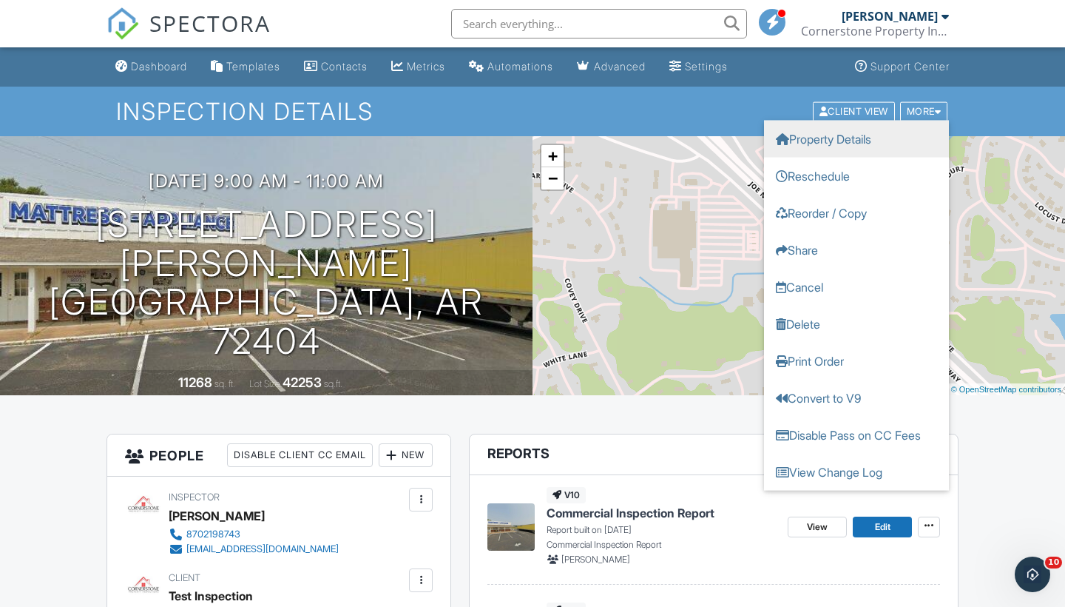
click at [890, 135] on link "Property Details" at bounding box center [856, 138] width 185 height 37
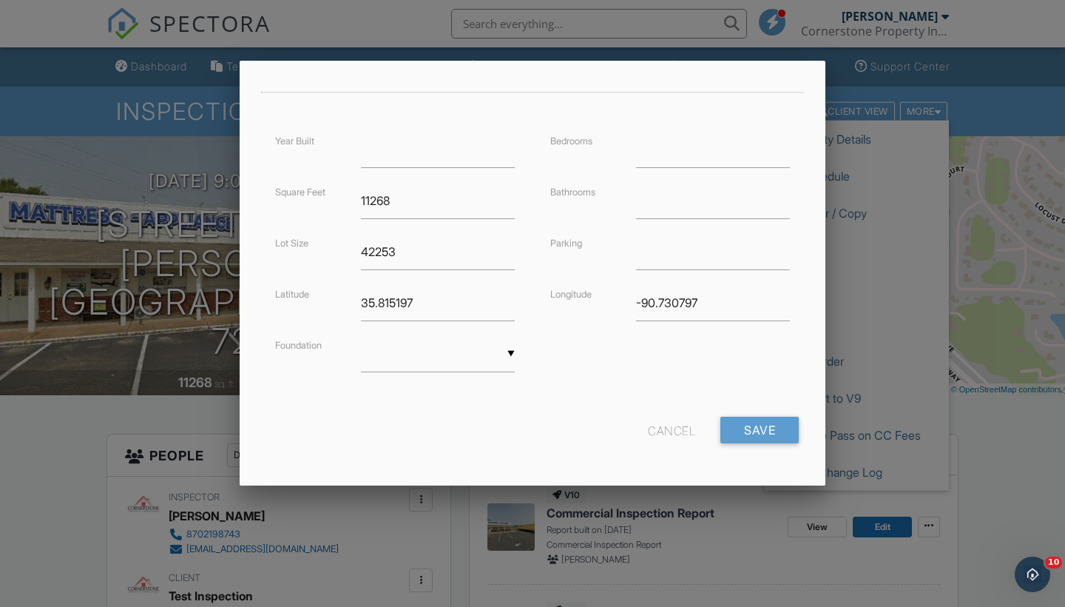
scroll to position [314, 0]
click at [675, 424] on div "Cancel" at bounding box center [671, 429] width 47 height 27
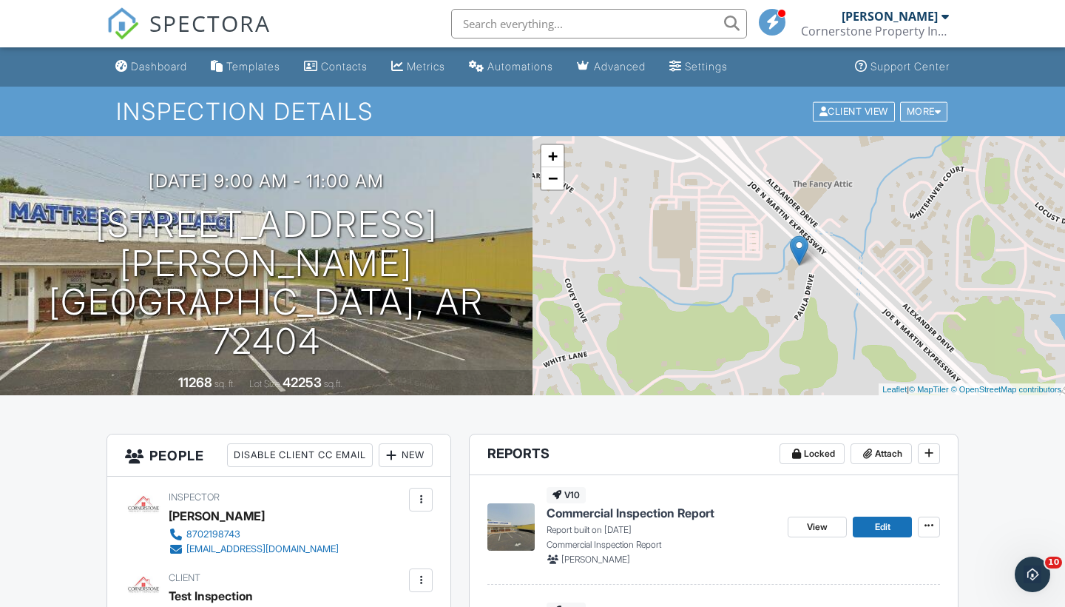
click at [930, 109] on div "More" at bounding box center [924, 111] width 48 height 20
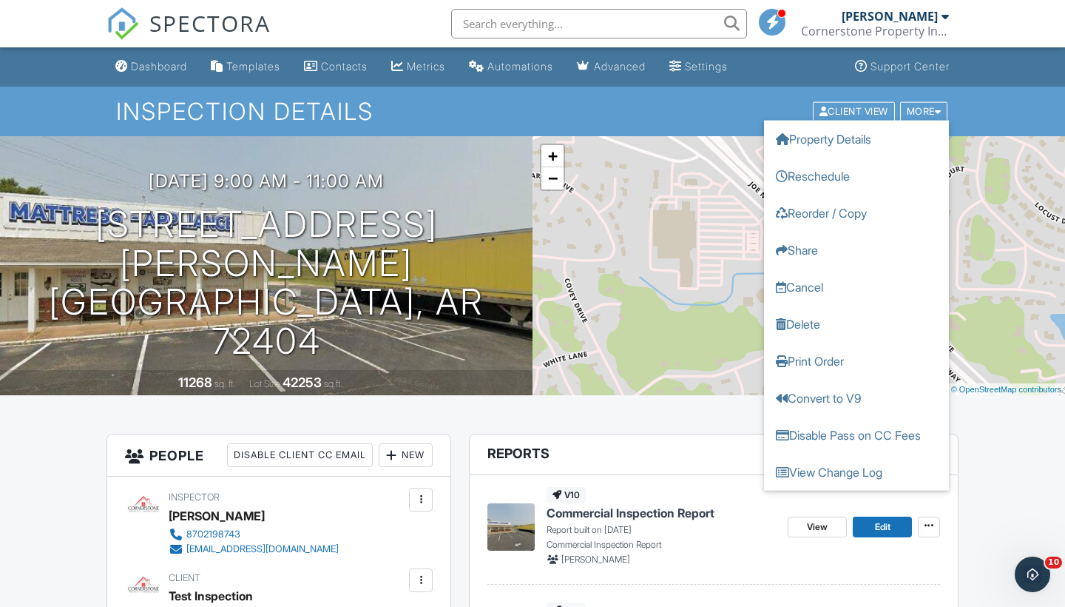
scroll to position [0, 0]
